Goal: Task Accomplishment & Management: Use online tool/utility

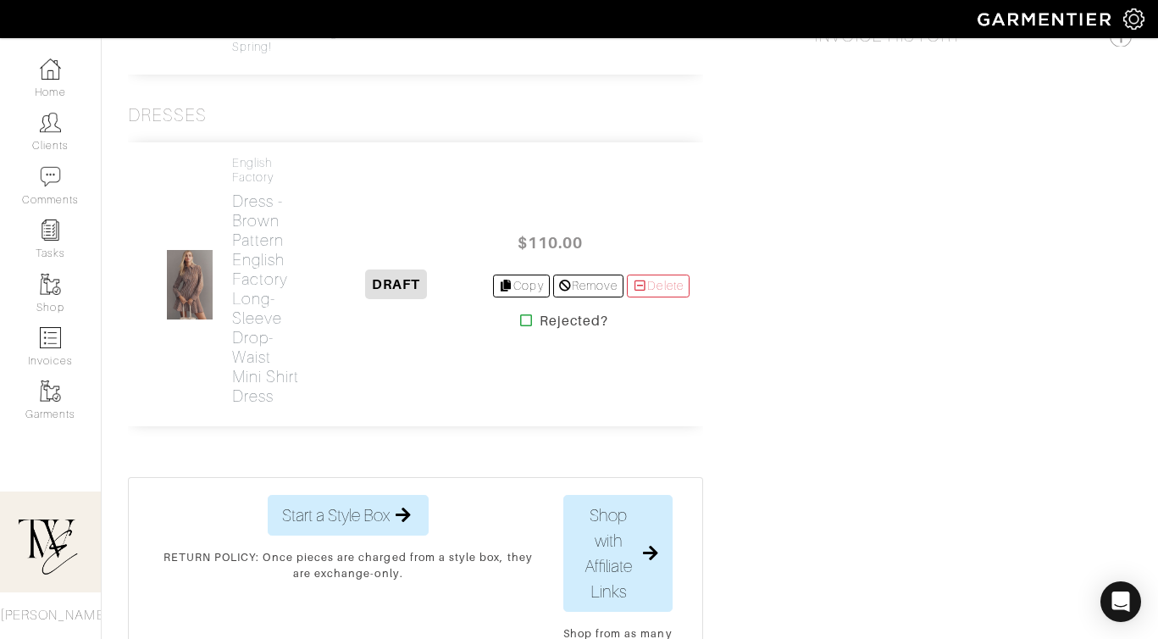
scroll to position [1336, 0]
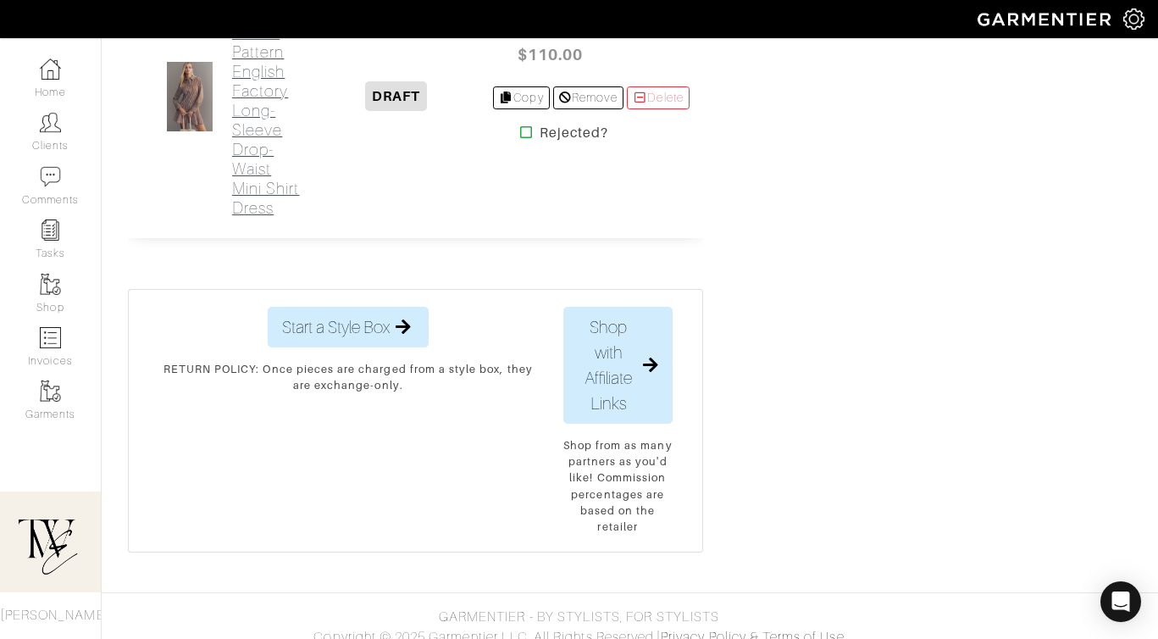
click at [234, 218] on link "English Factory Dress - Brown Pattern English Factory Long-Sleeve Drop-Waist Mi…" at bounding box center [266, 93] width 69 height 250
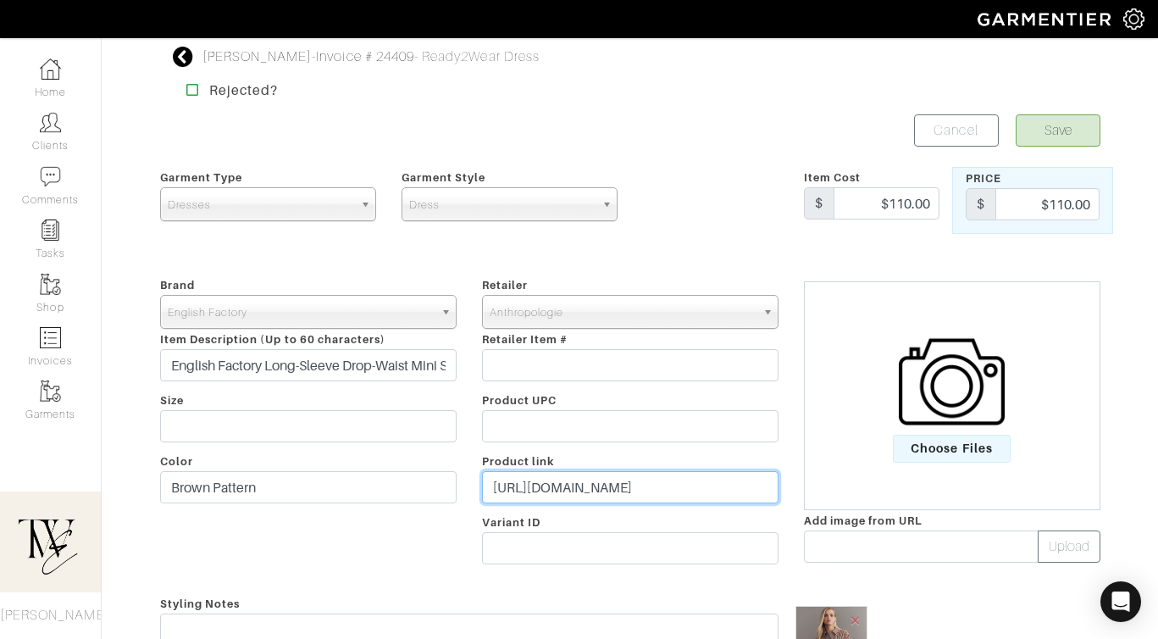
click at [668, 496] on input "https://www.anthropologie.com/shop/english-factory-long-sleeve-drop-waist-mini-…" at bounding box center [630, 487] width 297 height 32
paste input "go.shopmy.us/p-23450133"
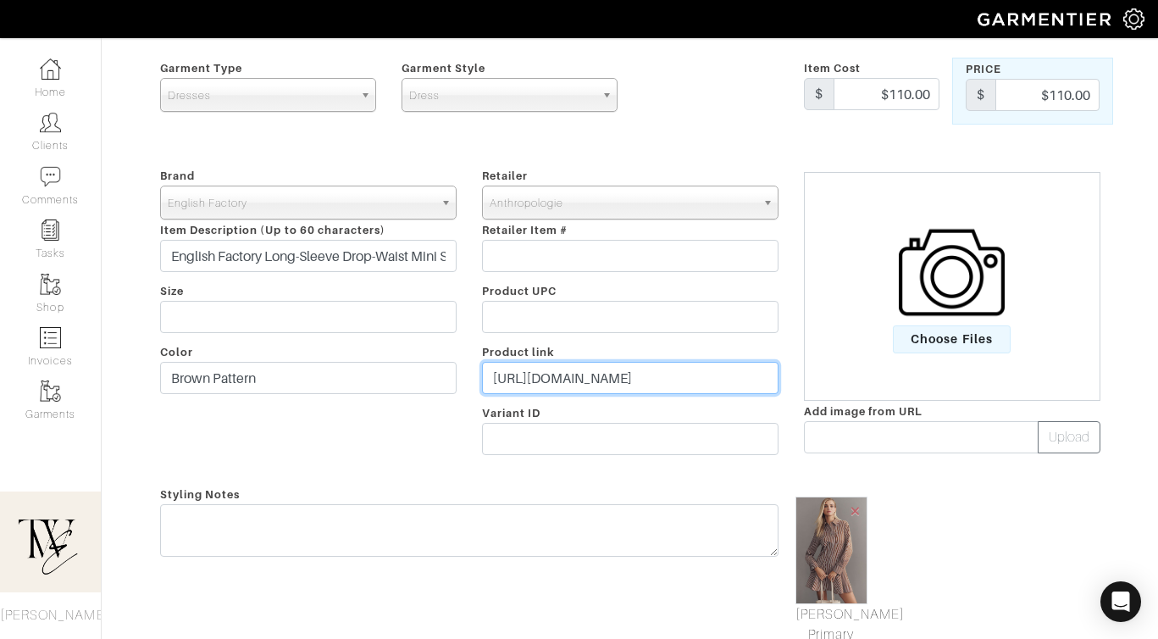
type input "https://go.shopmy.us/p-23450133"
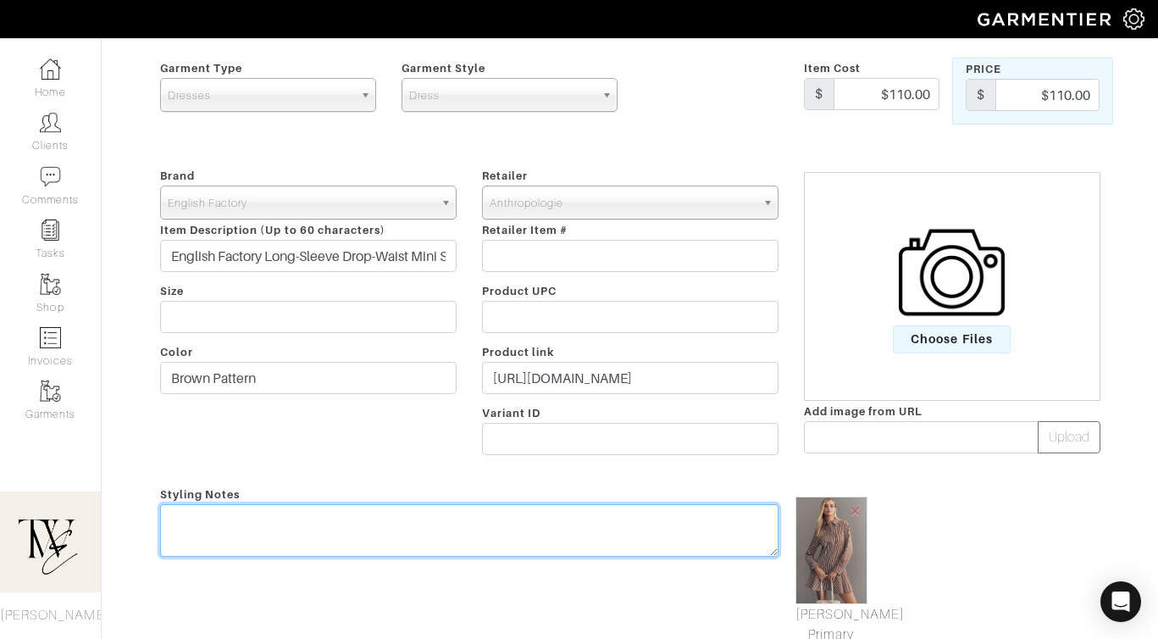
click at [648, 550] on textarea at bounding box center [469, 530] width 619 height 53
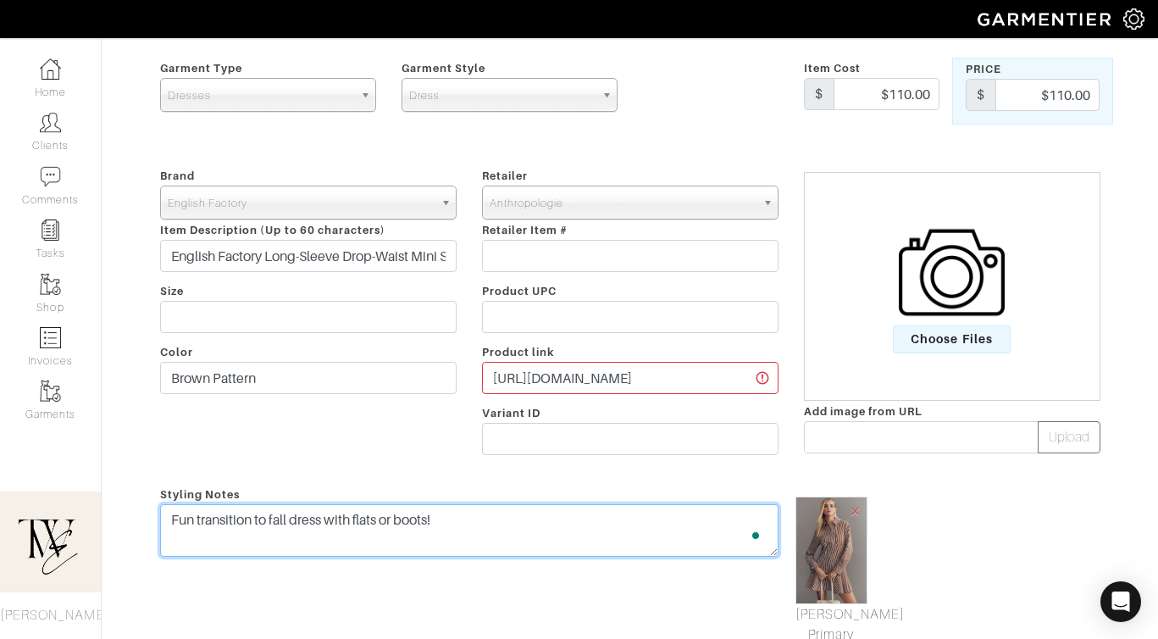
scroll to position [0, 0]
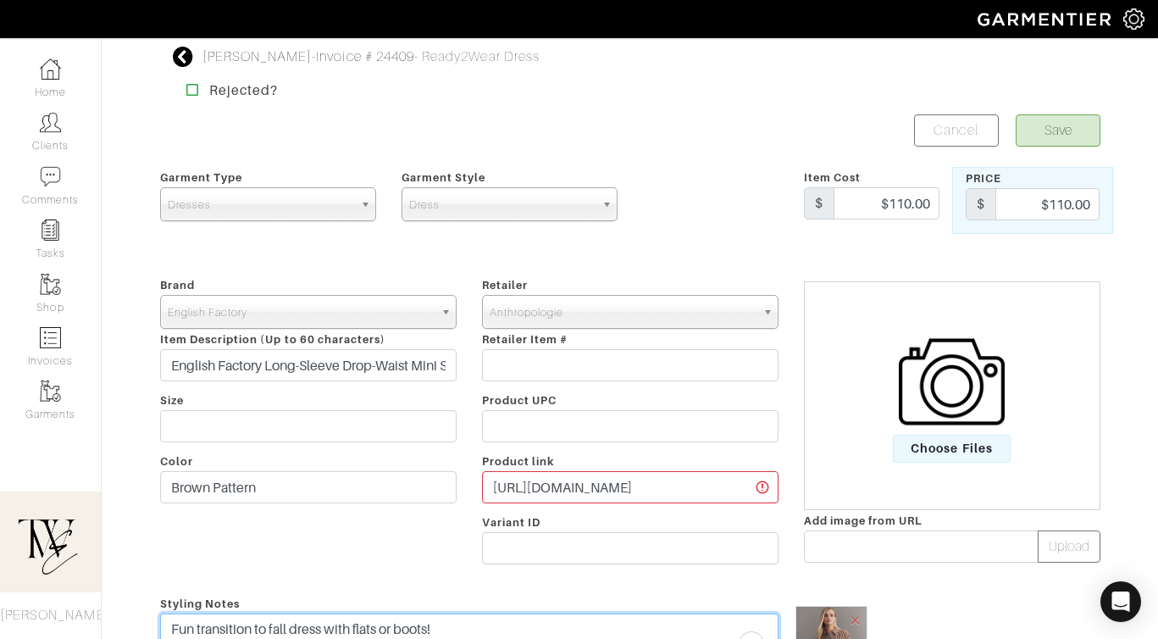
type textarea "Fun transition to fall dress with flats or boots!"
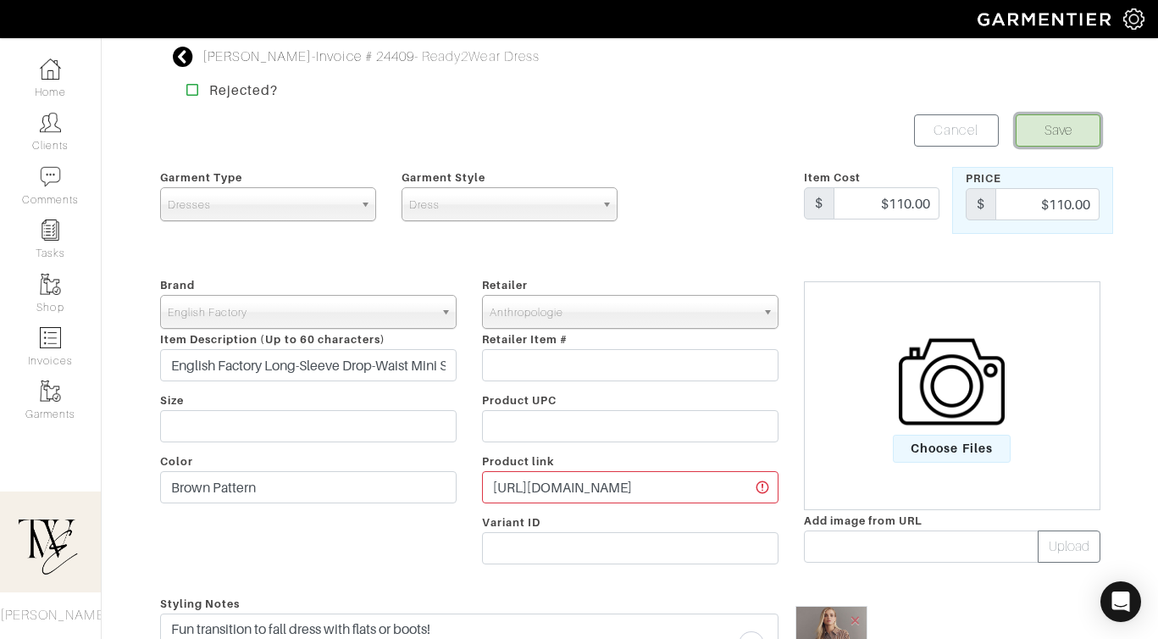
click at [1076, 140] on button "Save" at bounding box center [1058, 130] width 85 height 32
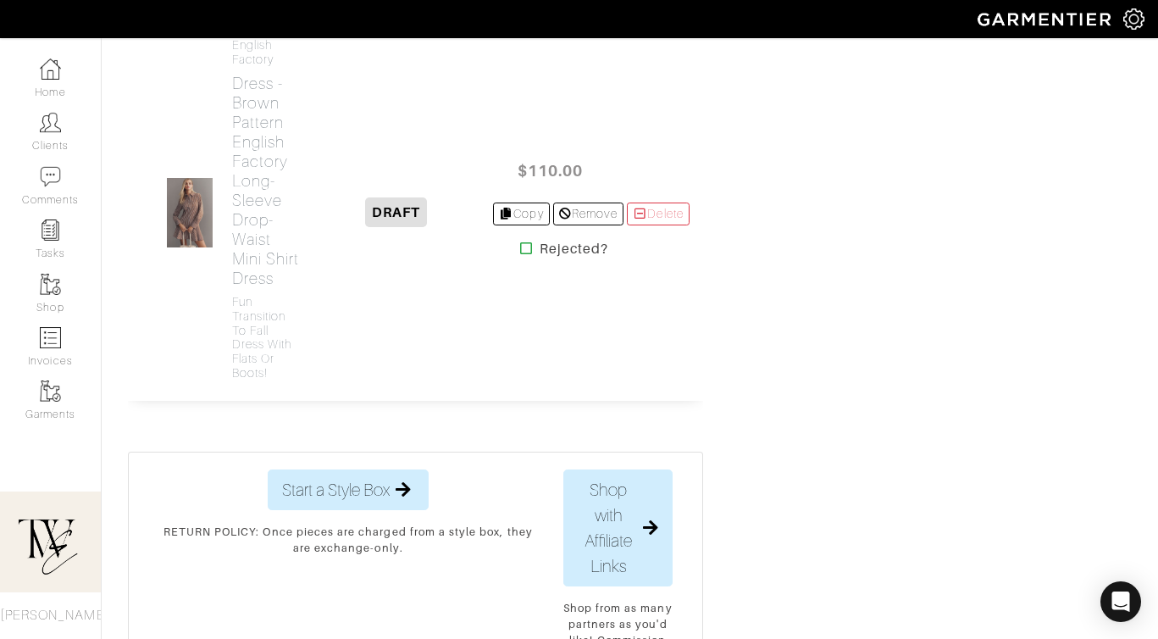
scroll to position [1549, 0]
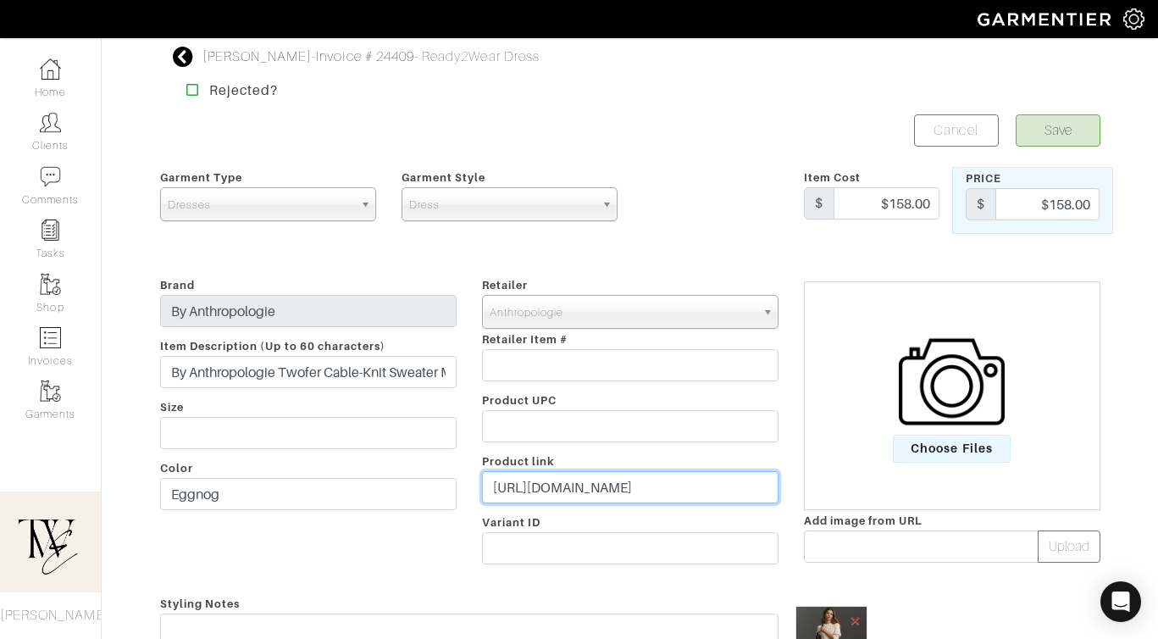
click at [585, 480] on input "https://www.anthropologie.com/shop/by-anthropologie-twofer-cable-knit-sweater-m…" at bounding box center [630, 487] width 297 height 32
paste input "go.shopmy.us/p-23450263"
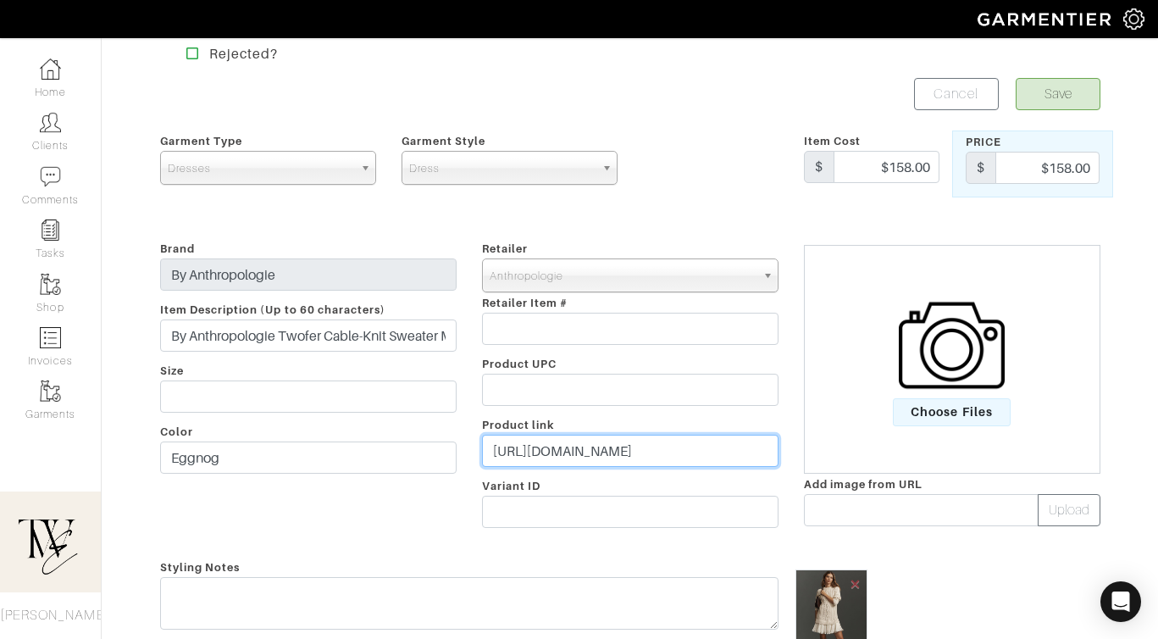
scroll to position [83, 0]
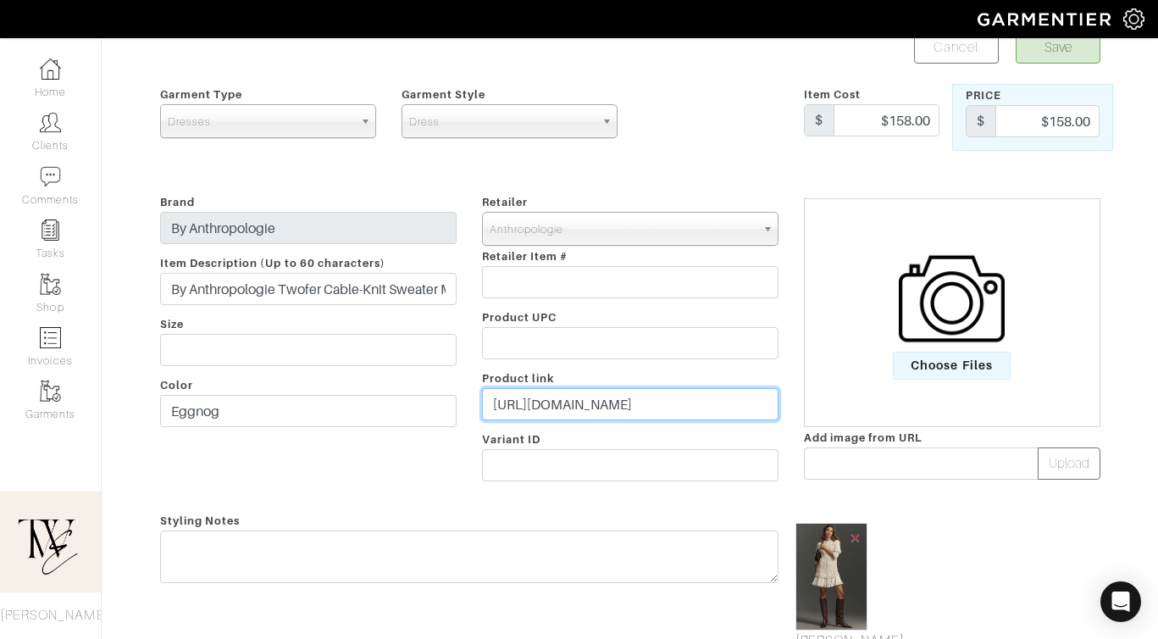
type input "https://go.shopmy.us/p-23450263"
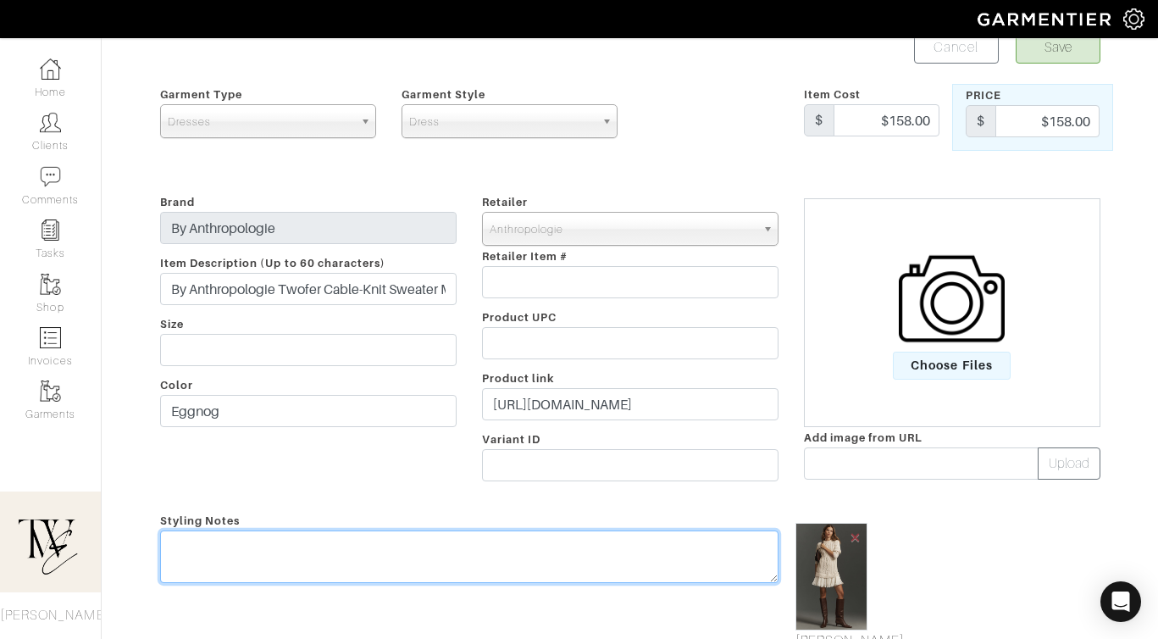
click at [563, 580] on textarea at bounding box center [469, 556] width 619 height 53
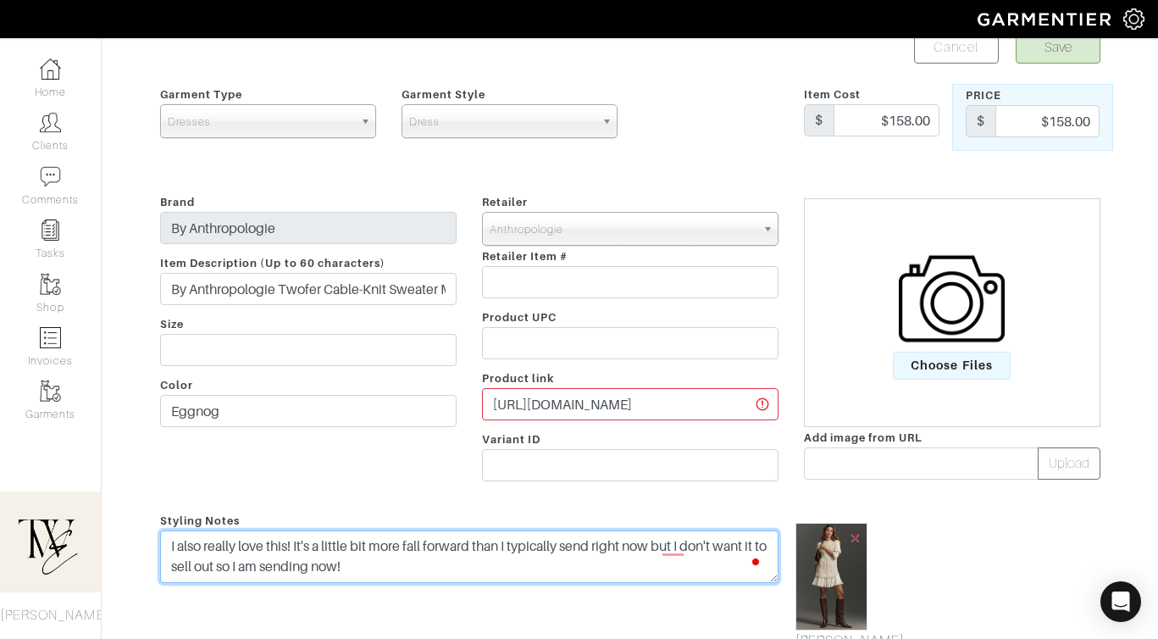
scroll to position [82, 0]
type textarea "I also really love this! It's a little bit more fall forward than I typically s…"
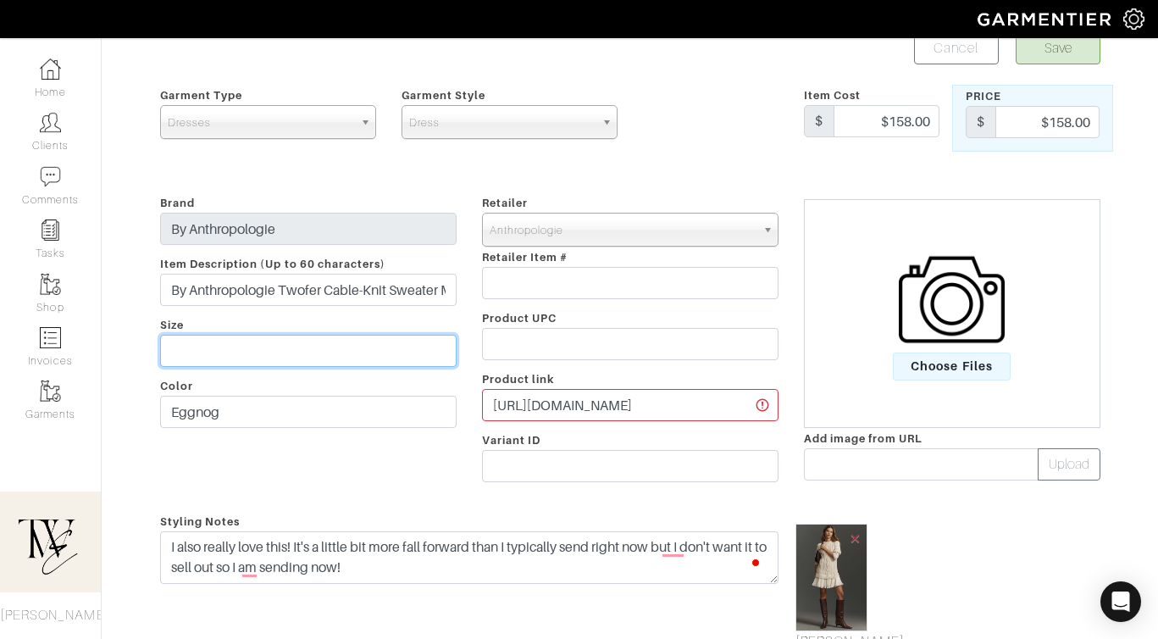
click at [406, 347] on input "text" at bounding box center [308, 351] width 297 height 32
type input "Petite?"
click at [1055, 64] on form "Save Cancel Garment Type Tops Bottoms Dresses Jumpsuits Suiting Outerwear Shoes…" at bounding box center [630, 483] width 941 height 902
click at [1053, 58] on button "Save" at bounding box center [1058, 48] width 85 height 32
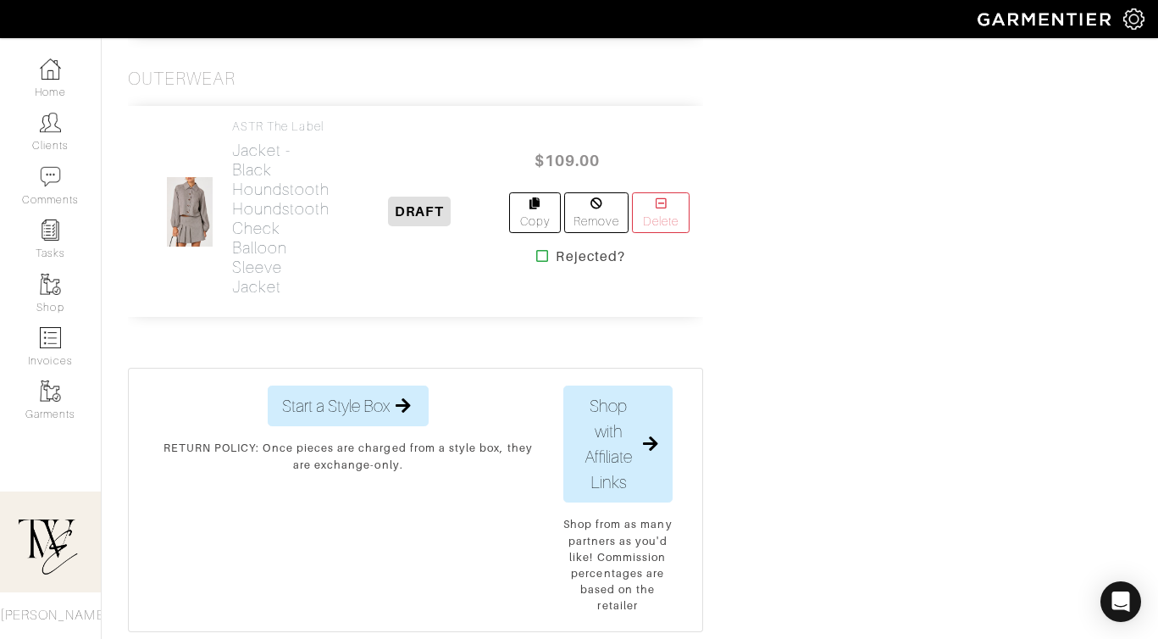
scroll to position [1969, 0]
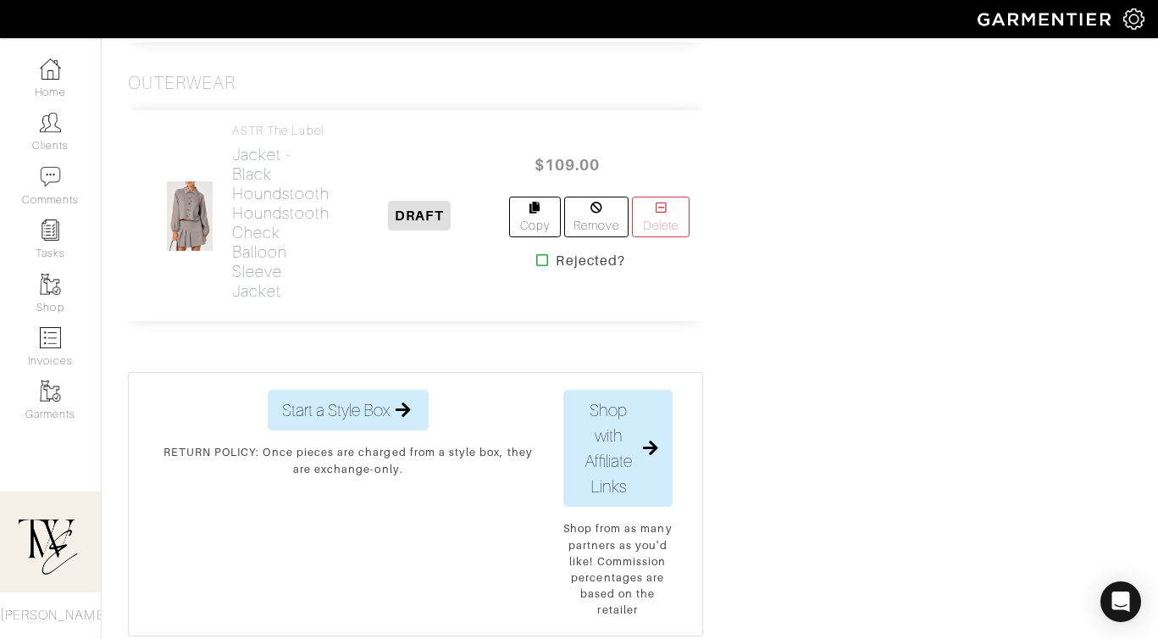
click at [218, 252] on div at bounding box center [189, 215] width 71 height 71
click at [250, 301] on h2 "Jacket - Black Houndstooth Houndstooth Check Balloon Sleeve Jacket" at bounding box center [281, 223] width 98 height 156
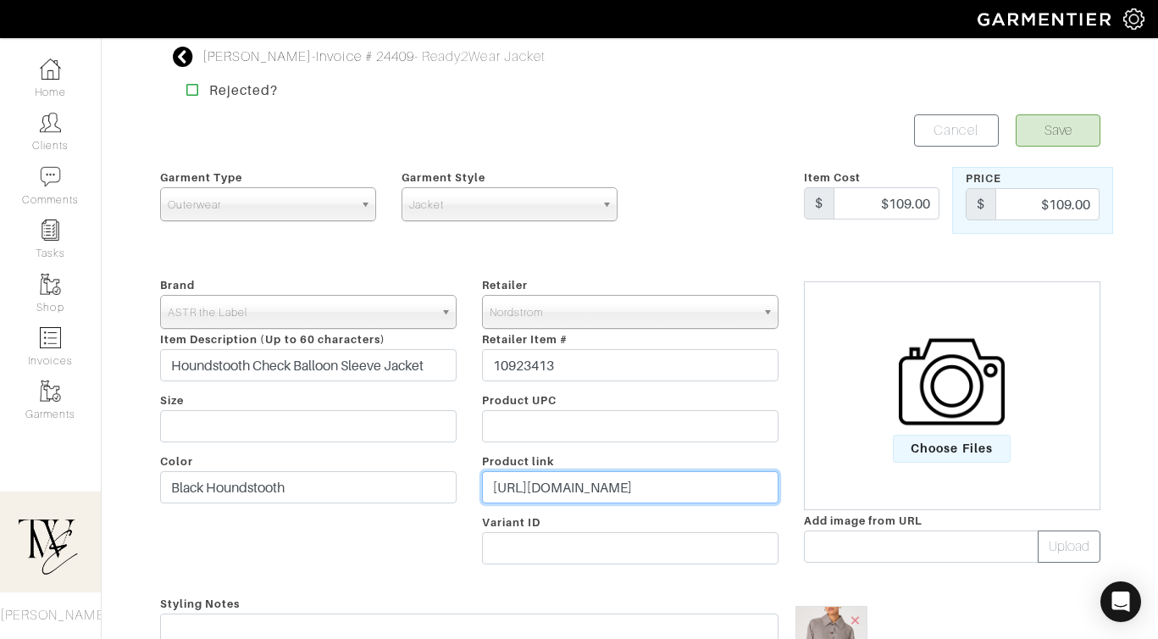
click at [588, 486] on input "https://www.nordstrom.com/s/houndstooth-check-balloon-sleeve-jacket/8448249?utm…" at bounding box center [630, 487] width 297 height 32
click at [588, 491] on input "https://www.nordstrom.com/s/houndstooth-check-balloon-sleeve-jacket/8448249?utm…" at bounding box center [630, 487] width 297 height 32
paste input "https://go.shopmy.us/p-23451055"
type input "https://www.https://go.shopmy.us/p-23451055.com/s/houndstooth-check-balloon-sle…"
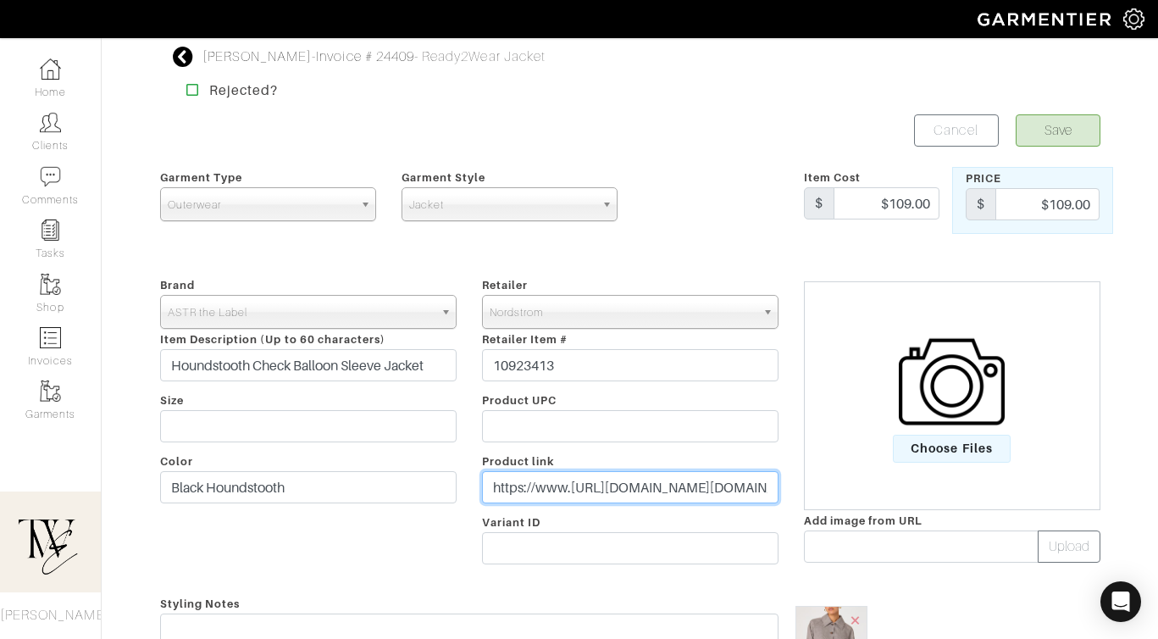
scroll to position [0, 8]
click at [588, 491] on input "https://www.https://go.shopmy.us/p-23451055.com/s/houndstooth-check-balloon-sle…" at bounding box center [630, 487] width 297 height 32
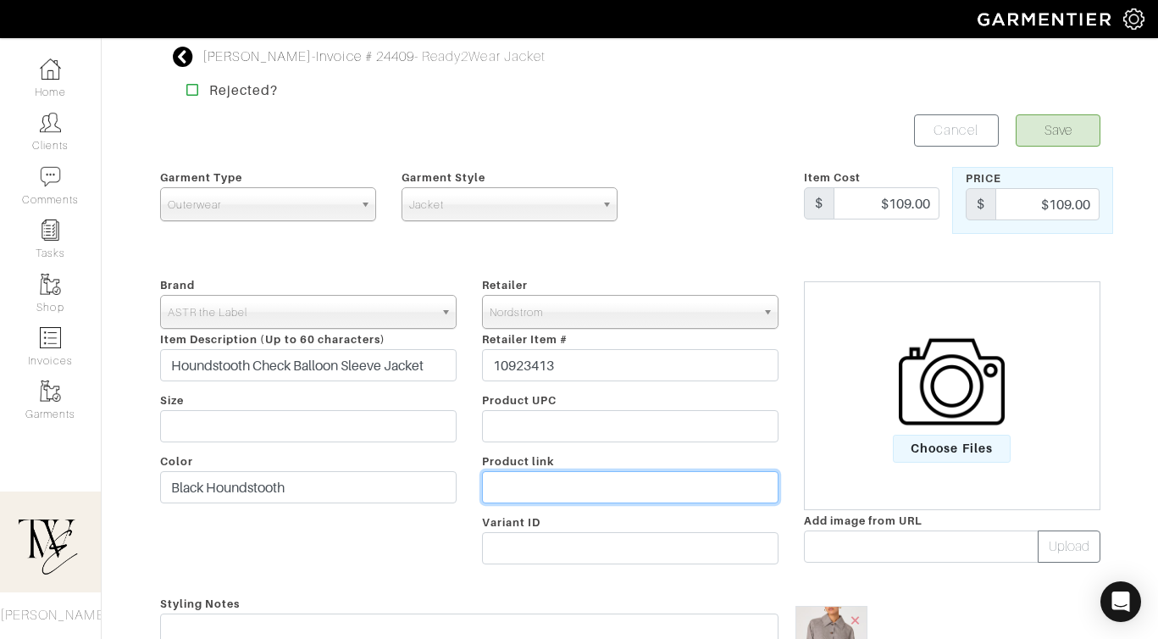
paste input "https://go.shopmy.us/p-23451055"
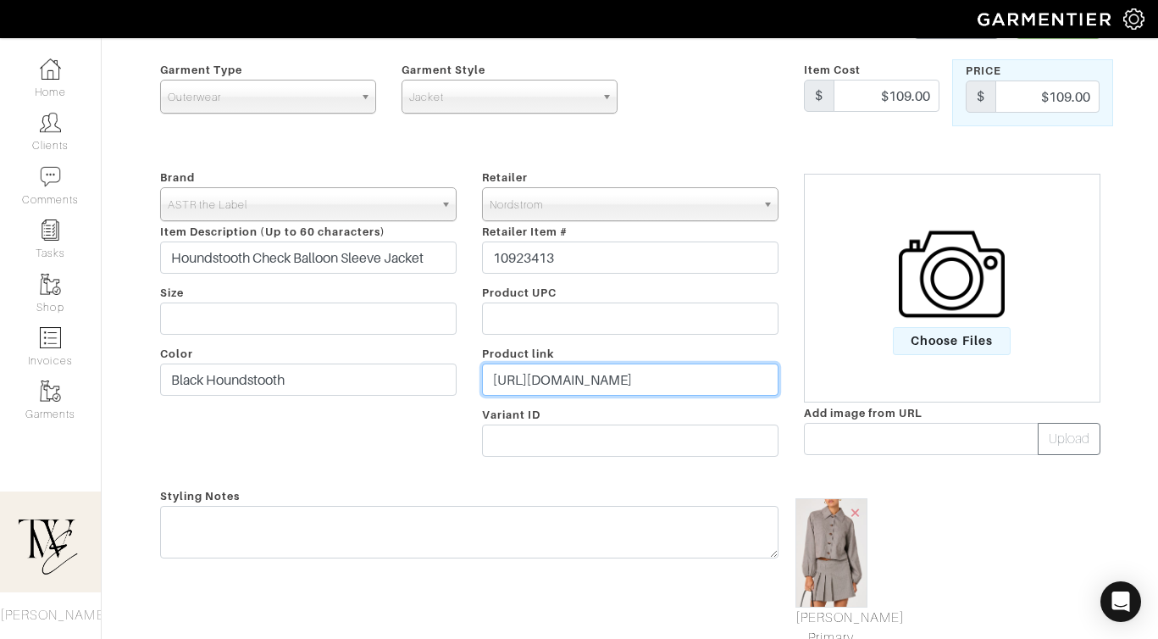
scroll to position [116, 0]
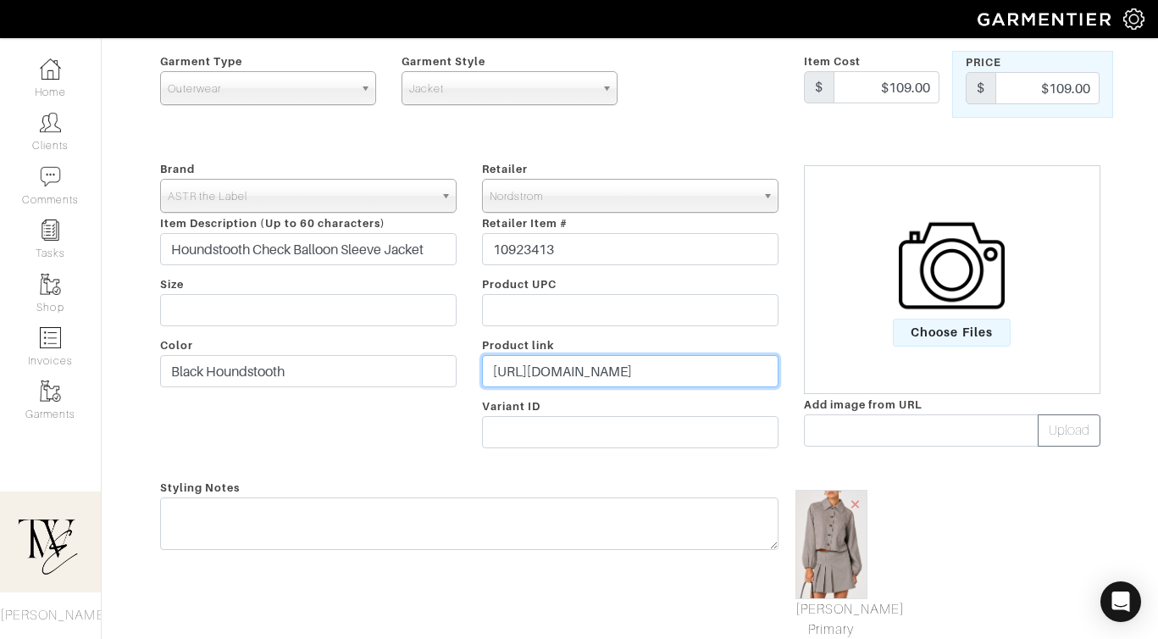
type input "https://go.shopmy.us/p-23451055"
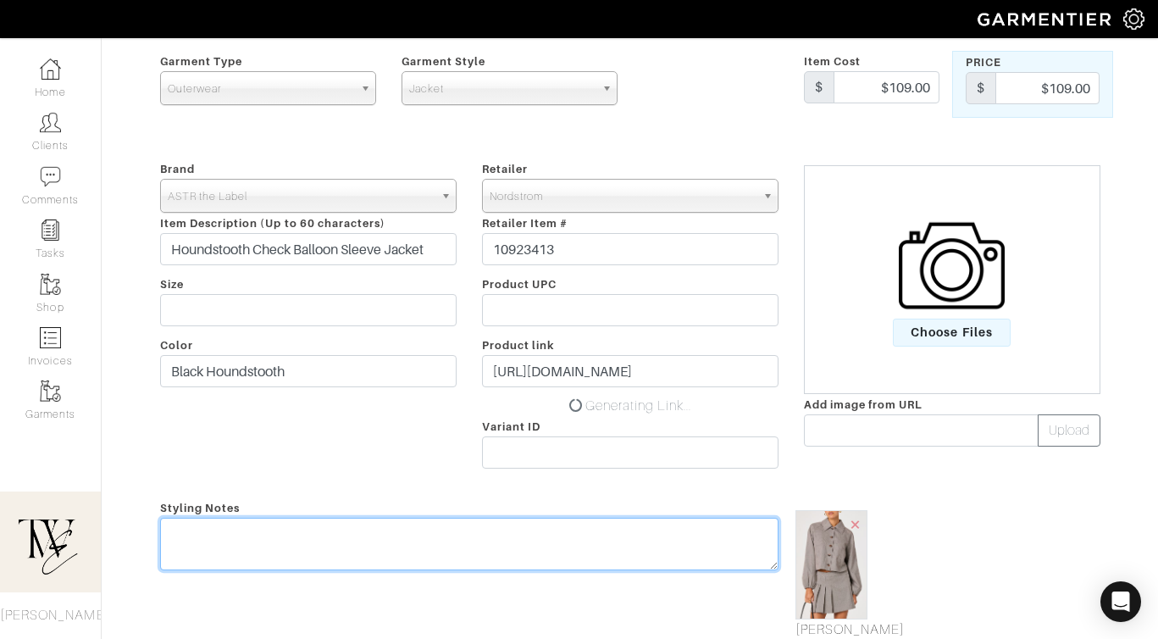
click at [519, 516] on div "Styling Notes" at bounding box center [469, 578] width 644 height 163
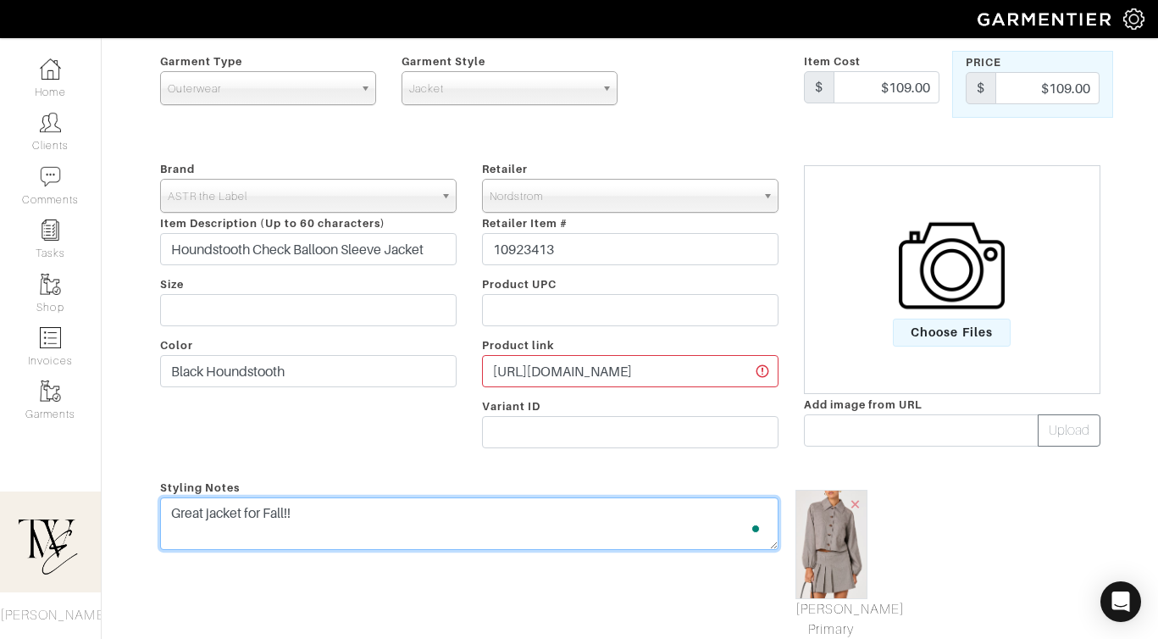
scroll to position [0, 0]
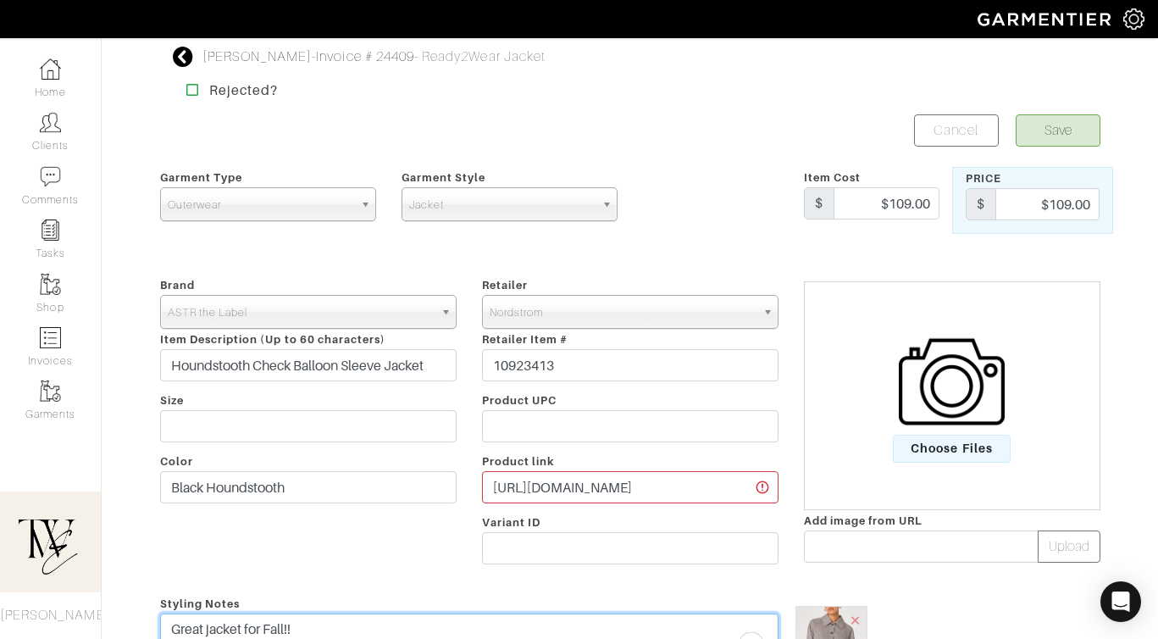
type textarea "Great jacket for Fall!!"
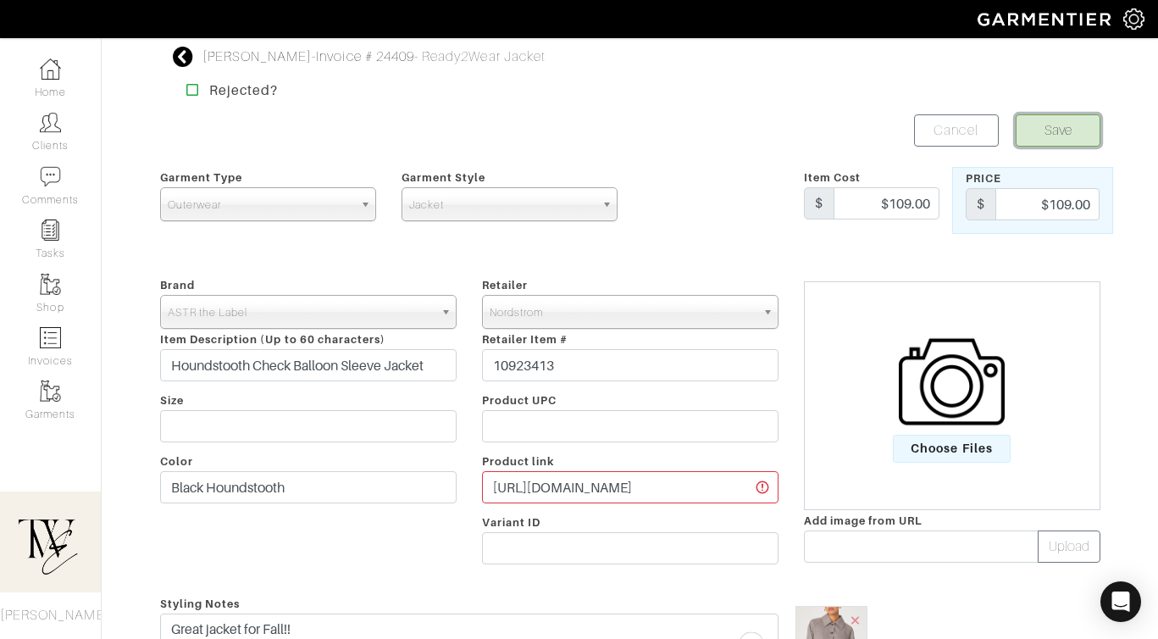
click at [1066, 128] on button "Save" at bounding box center [1058, 130] width 85 height 32
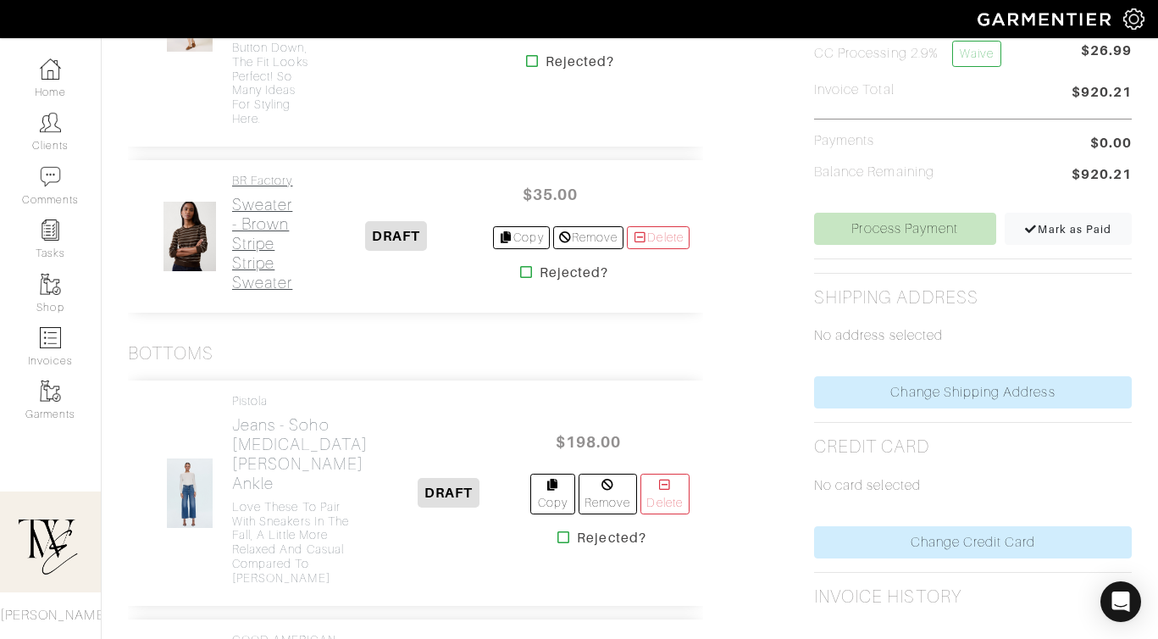
click at [273, 210] on h2 "Sweater - Brown Stripe Stripe Sweater" at bounding box center [266, 243] width 69 height 97
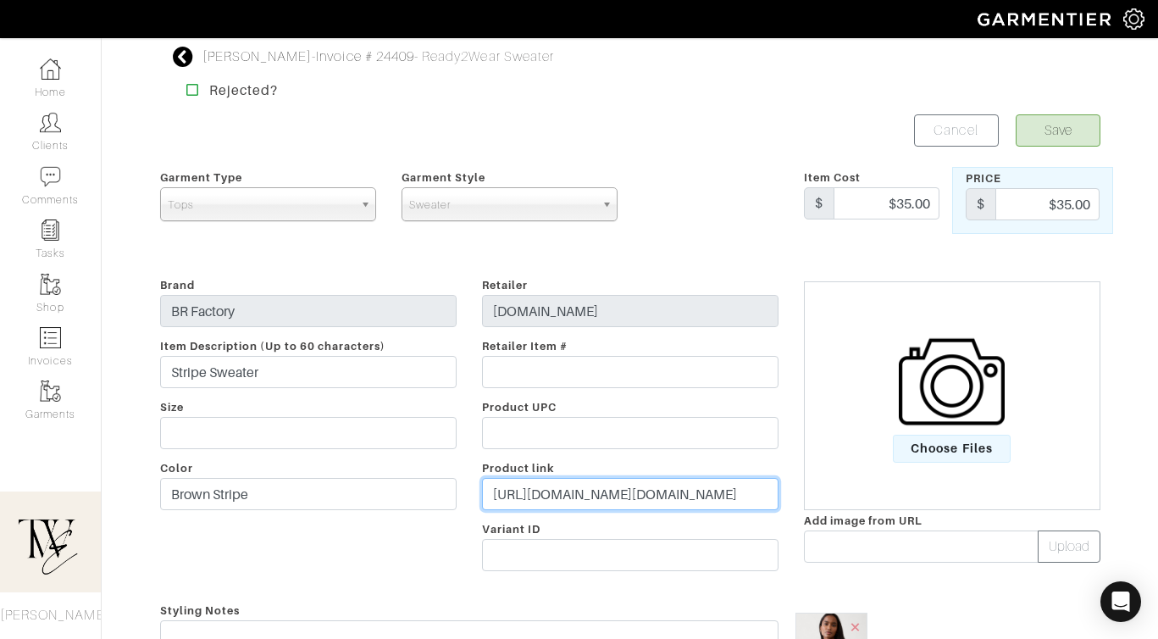
click at [555, 493] on input "[URL][DOMAIN_NAME][DOMAIN_NAME]" at bounding box center [630, 494] width 297 height 32
paste input "[DOMAIN_NAME][URL]"
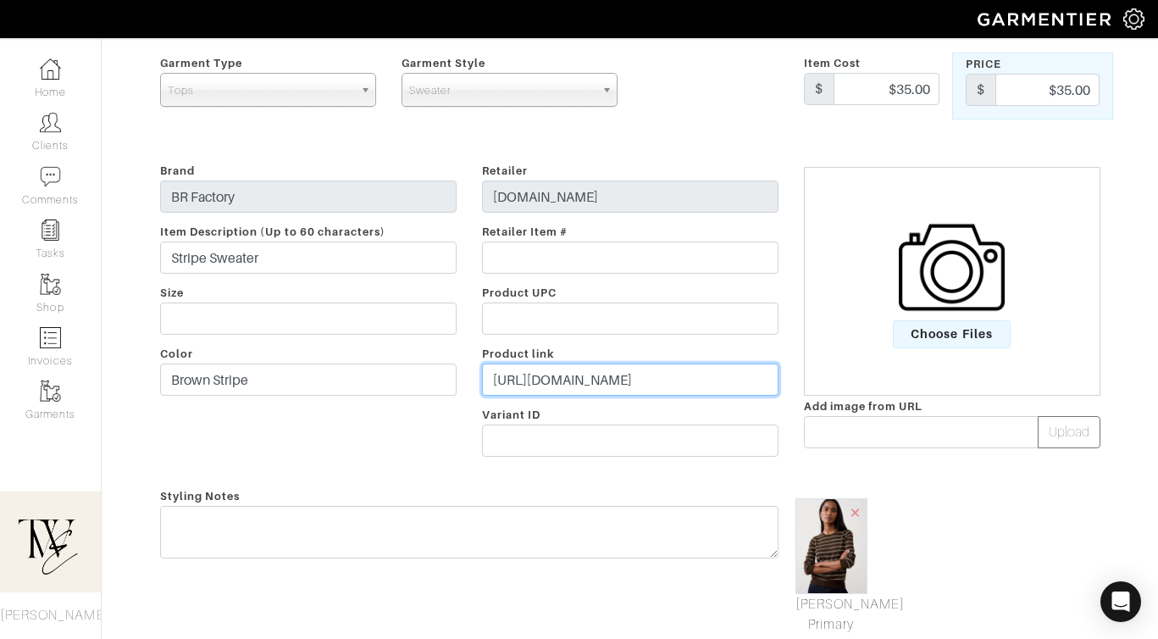
scroll to position [163, 0]
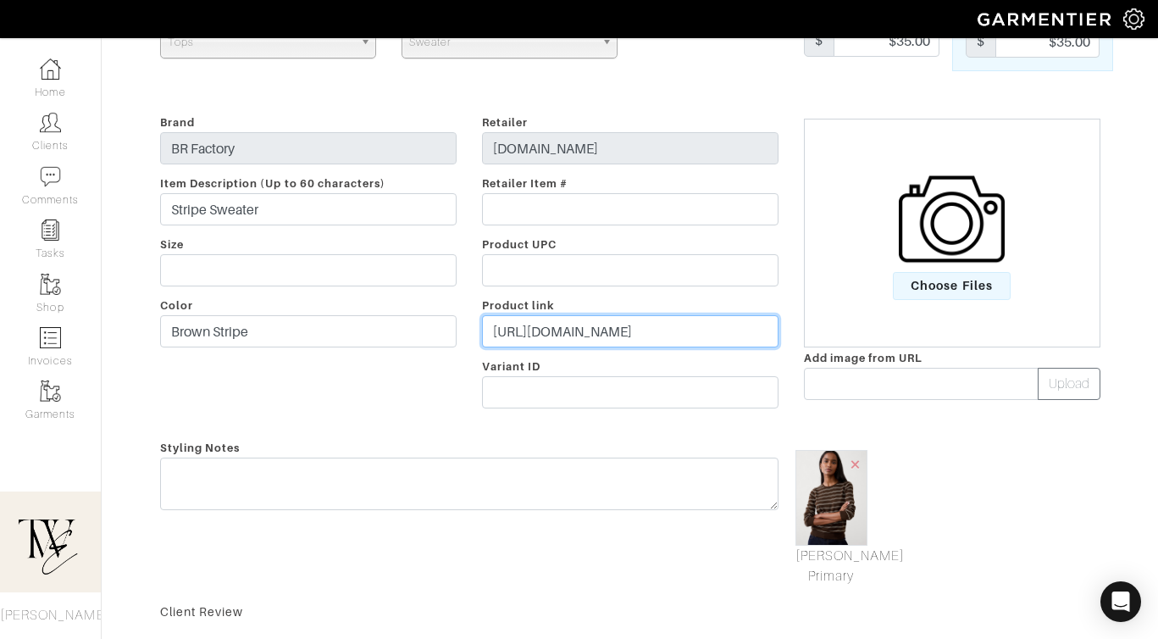
type input "[URL][DOMAIN_NAME]"
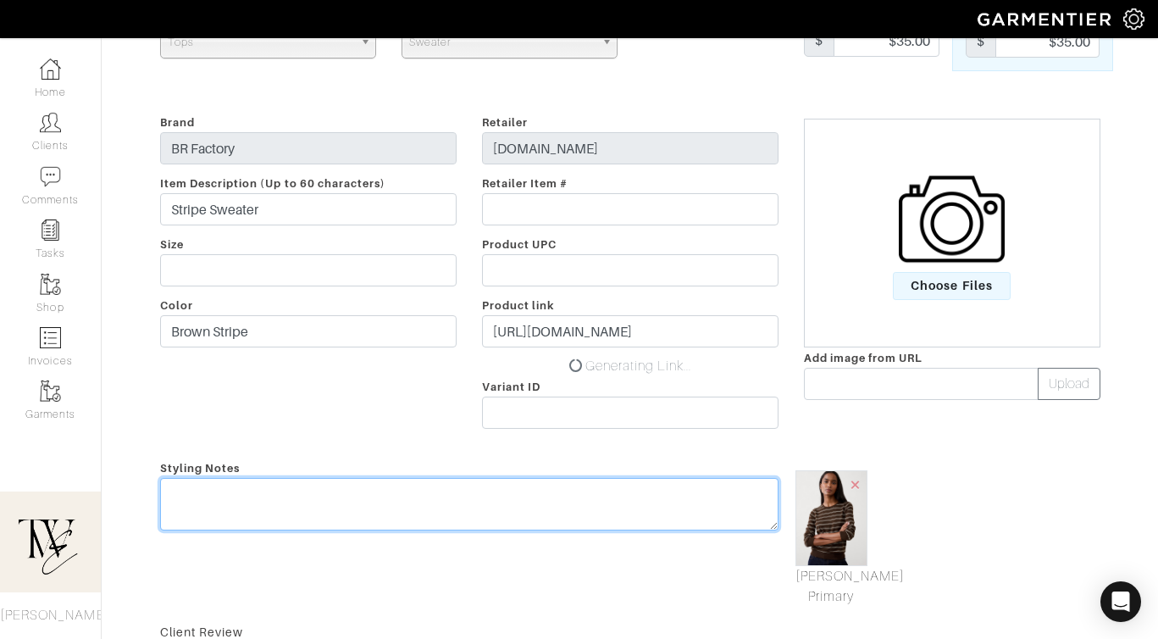
click at [540, 483] on textarea at bounding box center [469, 504] width 619 height 53
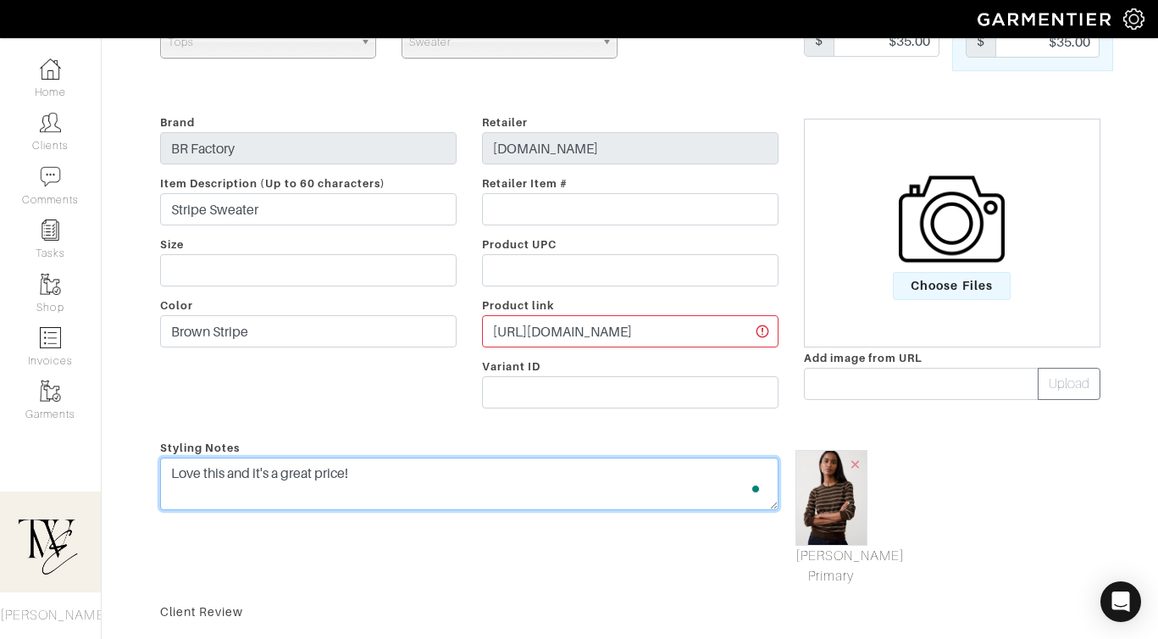
scroll to position [0, 0]
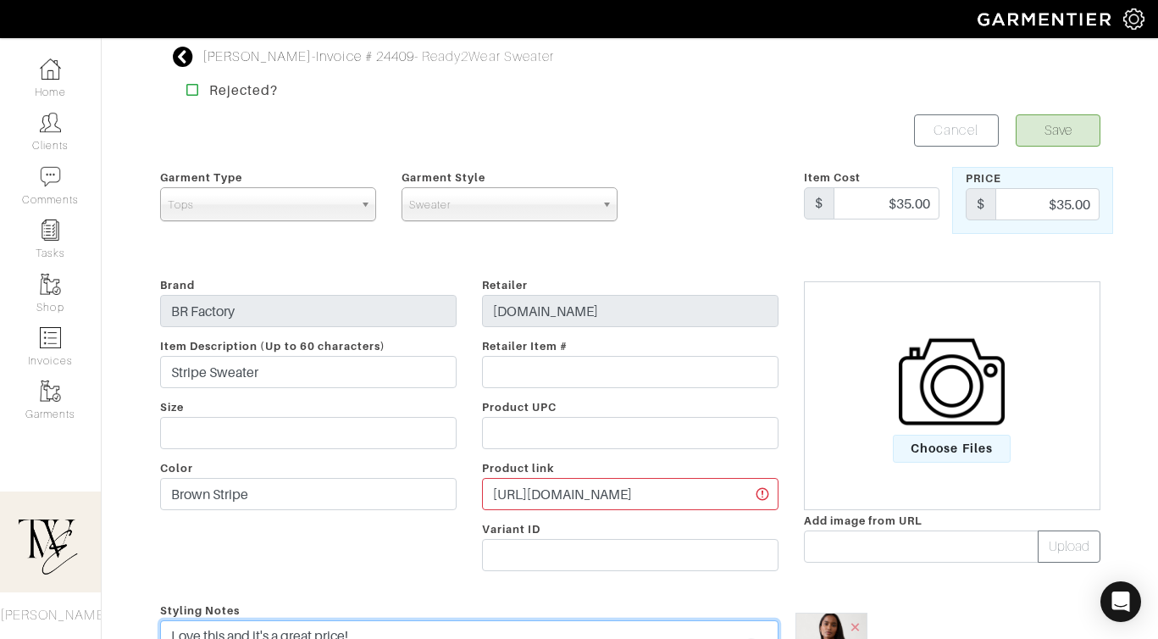
type textarea "Love this and it's a great price!"
click at [1071, 125] on button "Save" at bounding box center [1058, 130] width 85 height 32
